Goal: Information Seeking & Learning: Learn about a topic

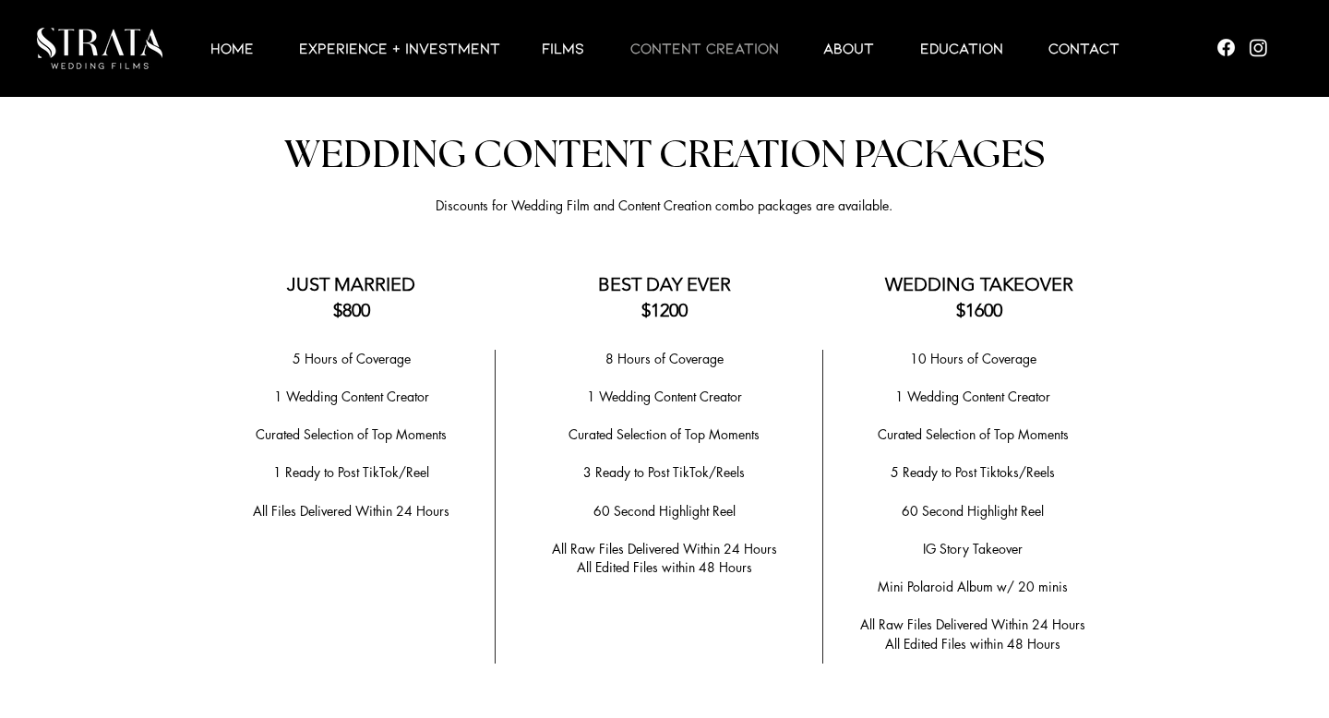
scroll to position [3553, 0]
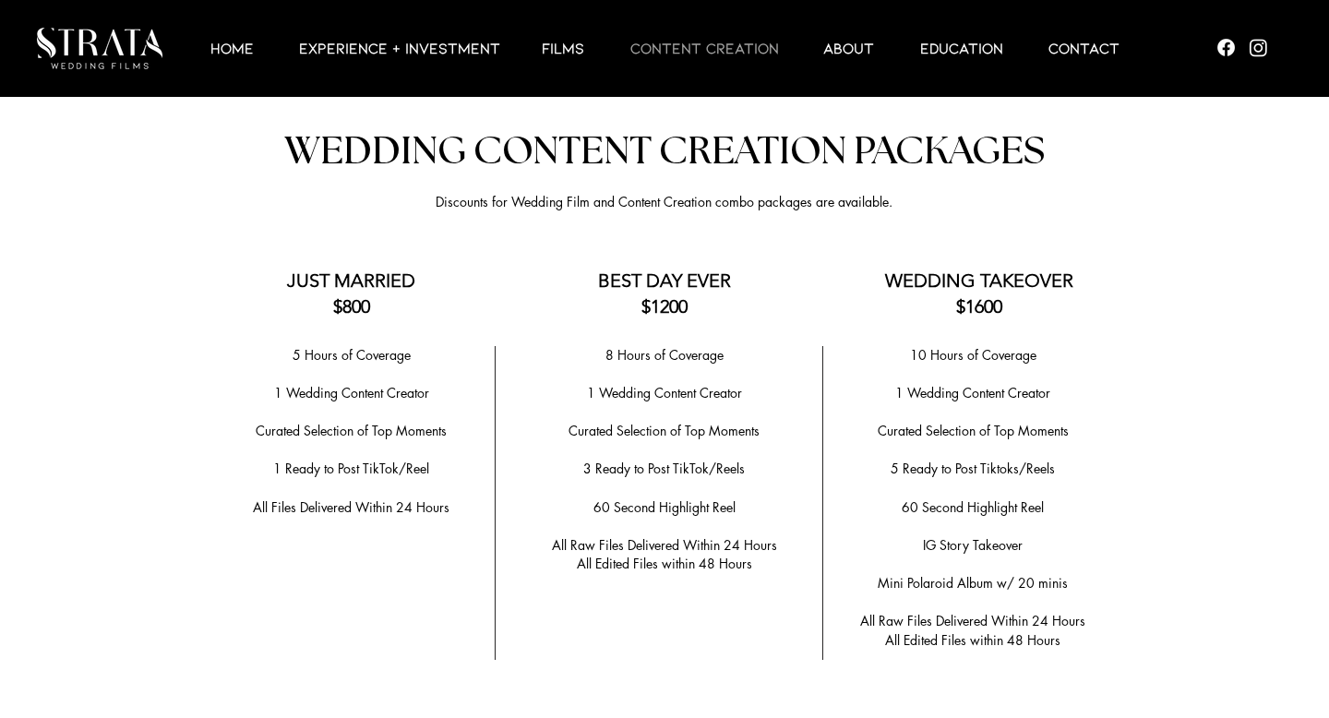
click at [650, 555] on span "All Edited Files within 48 Hours" at bounding box center [664, 564] width 175 height 18
click at [705, 555] on span "All Edited Files within 48 Hours" at bounding box center [664, 564] width 175 height 18
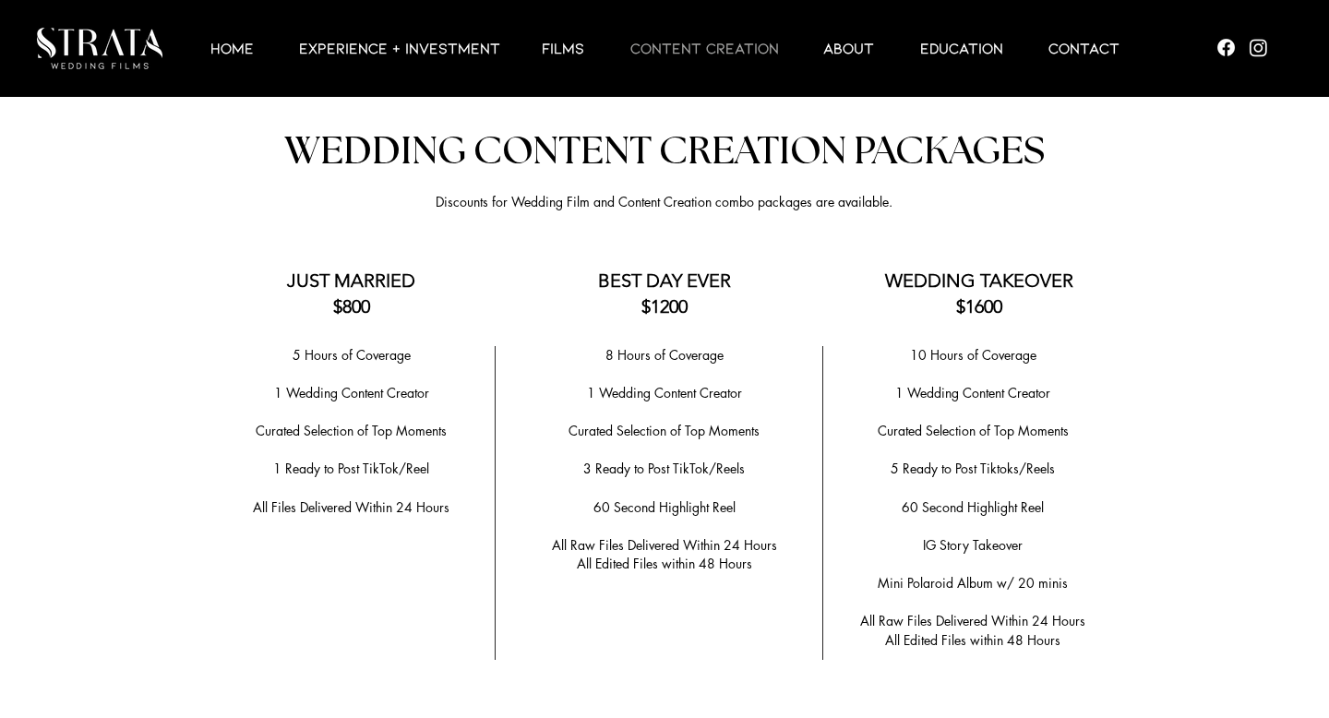
click at [742, 555] on span "All Edited Files within 48 Hours" at bounding box center [664, 564] width 175 height 18
click at [750, 541] on span "All Raw Files Delivered Within 24 Hours" at bounding box center [664, 545] width 225 height 18
drag, startPoint x: 759, startPoint y: 555, endPoint x: 534, endPoint y: 541, distance: 225.6
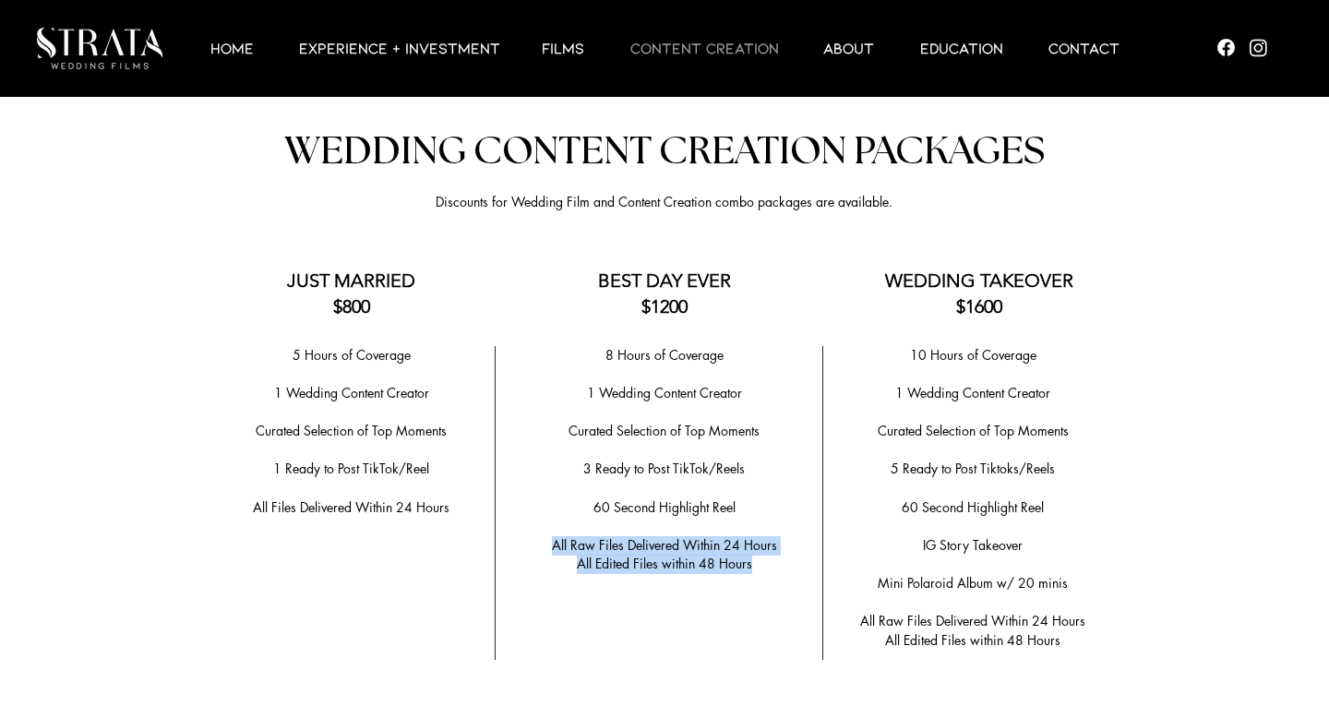
click at [534, 540] on div "8 Hours of Coverage ​ 1 Wedding Content Creator ​ ​Curated Selection of Top Mom…" at bounding box center [663, 460] width 289 height 228
copy div "All Raw Files Delivered Within 24 Hours All Edited Files within 48 Hours"
